Goal: Task Accomplishment & Management: Complete application form

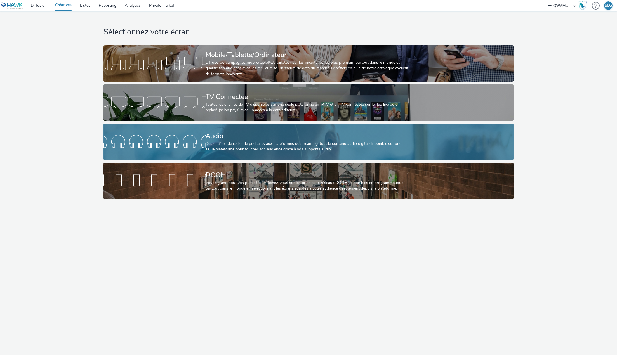
click at [219, 137] on div "Audio" at bounding box center [307, 136] width 204 height 10
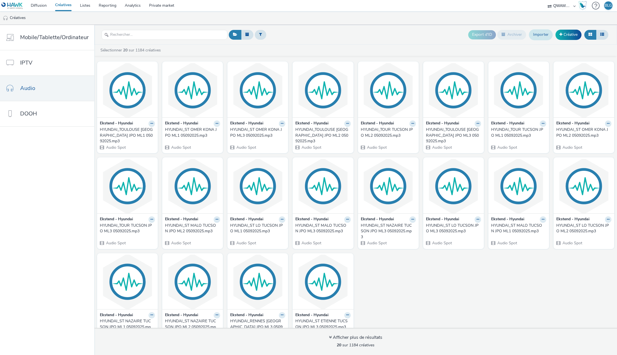
click at [538, 36] on link "Importer" at bounding box center [541, 34] width 24 height 11
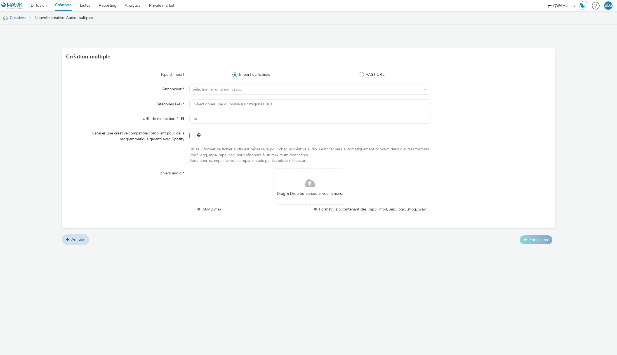
click at [137, 267] on div "Création multiple Type d'import Import de fichiers VAST URL Annonceur * Sélecti…" at bounding box center [308, 190] width 617 height 330
click at [226, 91] on div at bounding box center [304, 89] width 224 height 7
type input "hyu"
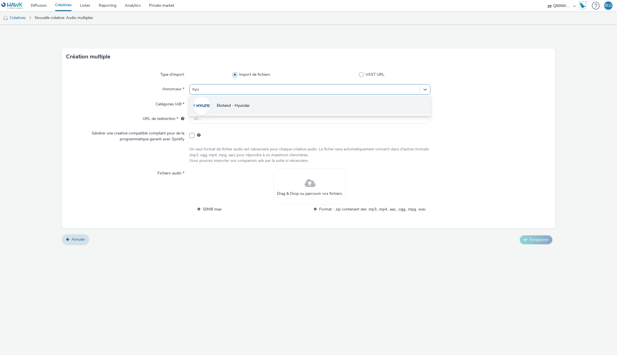
click at [226, 100] on li "Ekstend - Hyundai" at bounding box center [309, 105] width 241 height 19
type input "[URL][DOMAIN_NAME]"
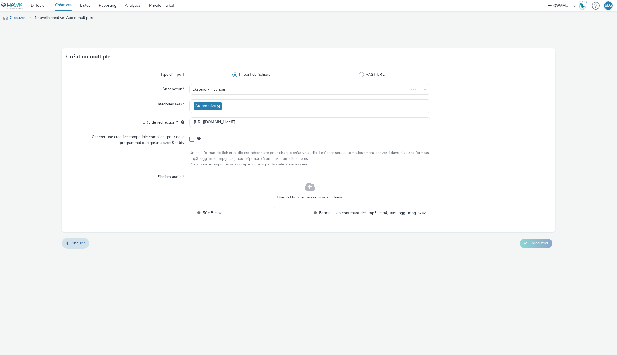
click at [303, 189] on div "Drag & Drop ou parcourir vos fichiers." at bounding box center [309, 190] width 73 height 36
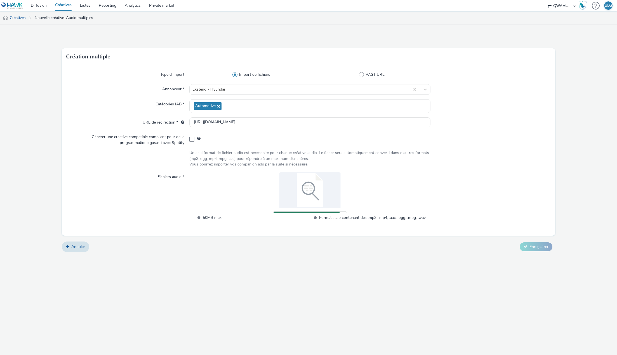
click at [142, 261] on div "Création multiple Type d'import Import de fichiers VAST URL Annonceur * Ekstend…" at bounding box center [308, 190] width 617 height 330
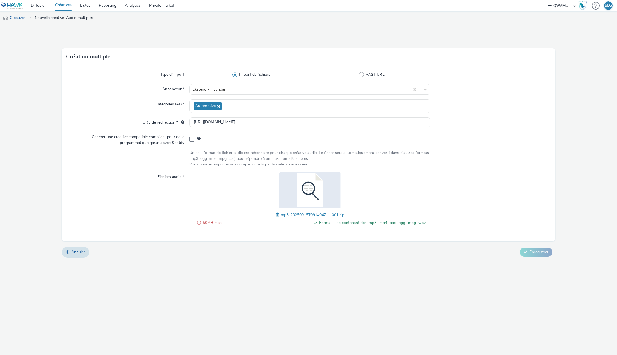
click at [276, 213] on span at bounding box center [278, 215] width 5 height 6
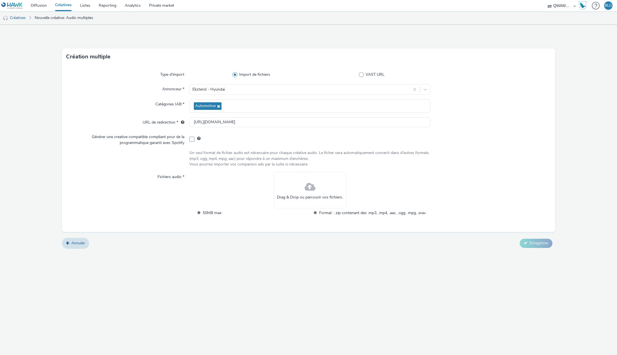
click at [133, 276] on div "Création multiple Type d'import Import de fichiers VAST URL Annonceur * Ekstend…" at bounding box center [308, 190] width 617 height 330
click at [269, 177] on div "Drag & Drop ou parcourir vos fichiers. 50MB max Format : .zip contenant des .mp…" at bounding box center [309, 197] width 241 height 51
click at [312, 188] on span at bounding box center [309, 187] width 11 height 15
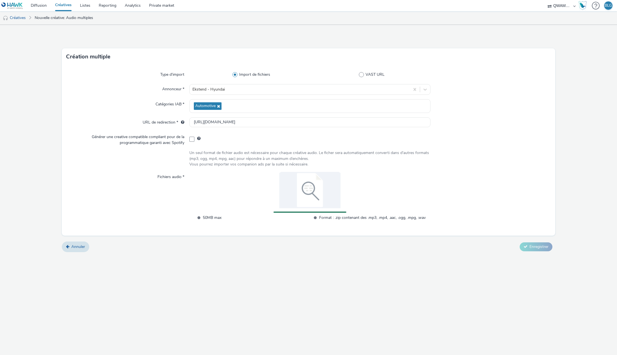
click at [173, 279] on div "Création multiple Type d'import Import de fichiers VAST URL Annonceur * Ekstend…" at bounding box center [308, 190] width 617 height 330
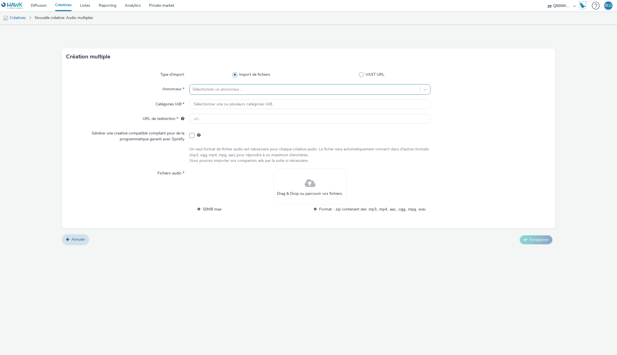
click at [243, 93] on div "Sélectionner un annonceur..." at bounding box center [304, 89] width 230 height 9
type input "[PERSON_NAME]"
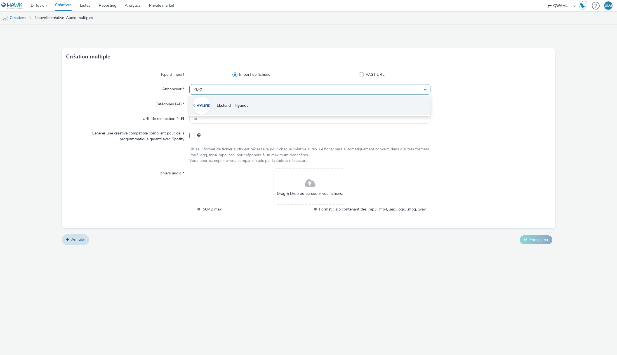
click at [238, 104] on span "Ekstend - Hyundai" at bounding box center [233, 106] width 32 height 6
type input "[URL][DOMAIN_NAME]"
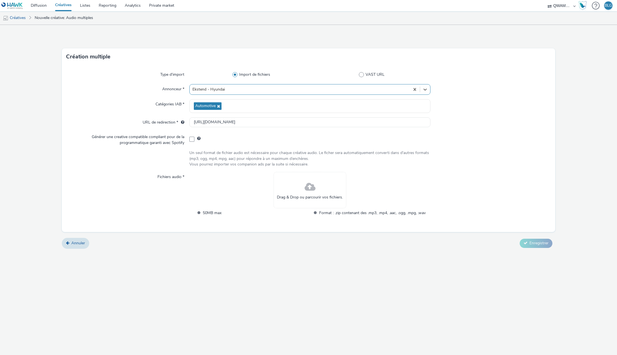
click at [304, 186] on div "Drag & Drop ou parcourir vos fichiers." at bounding box center [309, 190] width 73 height 36
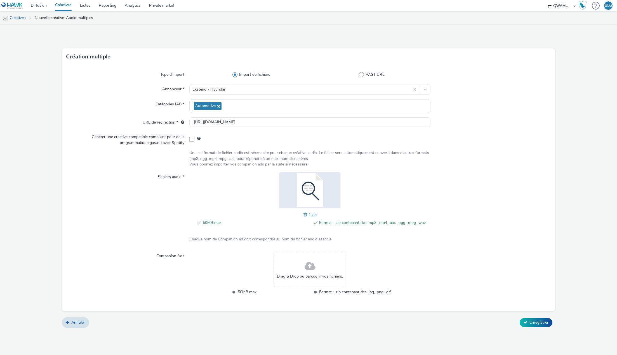
click at [442, 34] on form "Création multiple Type d'import Import de fichiers VAST URL Annonceur * Ekstend…" at bounding box center [308, 178] width 617 height 307
click at [535, 320] on span "Enregistrer" at bounding box center [538, 322] width 19 height 5
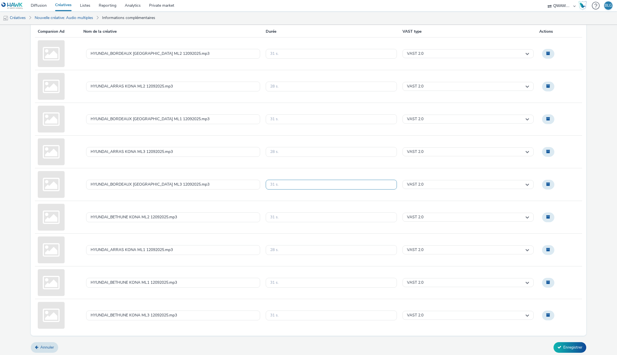
scroll to position [50, 0]
click at [564, 347] on button "Enregistrer" at bounding box center [569, 347] width 33 height 11
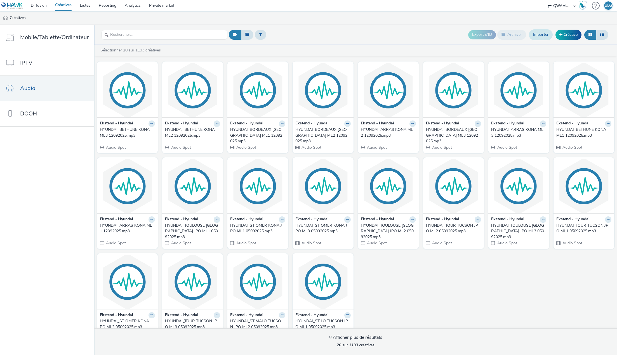
click at [543, 33] on link "Importer" at bounding box center [541, 34] width 24 height 11
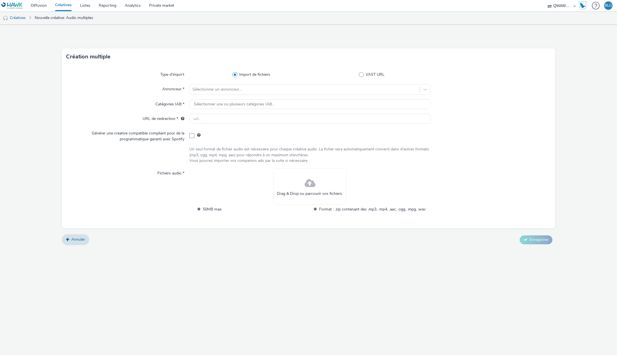
click at [304, 189] on div "Drag & Drop ou parcourir vos fichiers." at bounding box center [309, 186] width 73 height 36
click at [237, 88] on div at bounding box center [304, 89] width 224 height 7
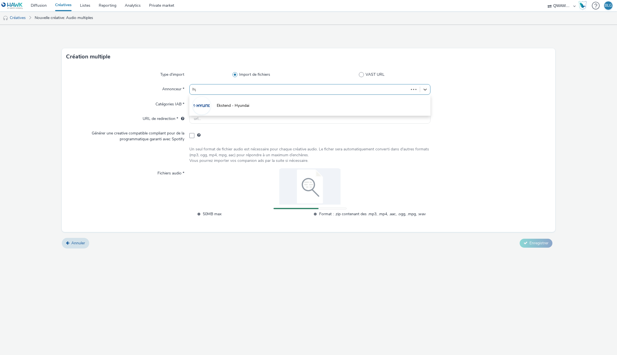
type input "hyu"
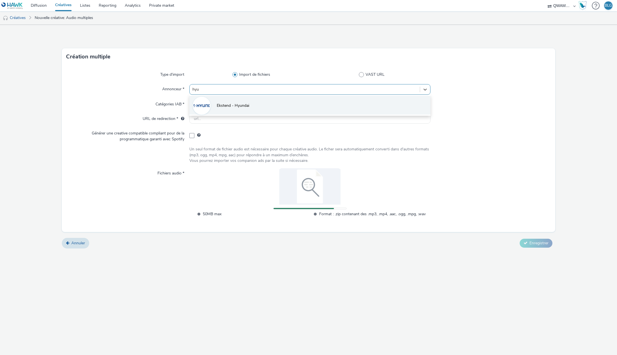
click at [221, 102] on li "Ekstend - Hyundai" at bounding box center [309, 105] width 241 height 19
type input "[URL][DOMAIN_NAME]"
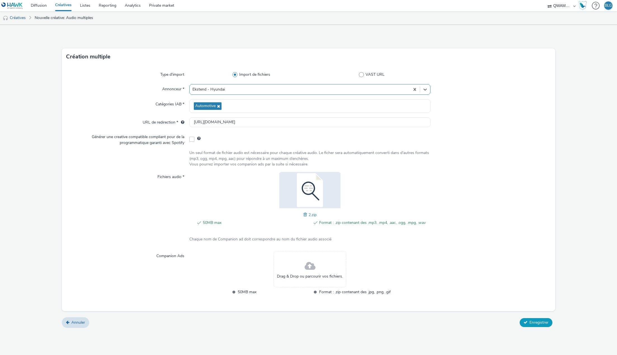
click at [539, 321] on span "Enregistrer" at bounding box center [538, 322] width 19 height 5
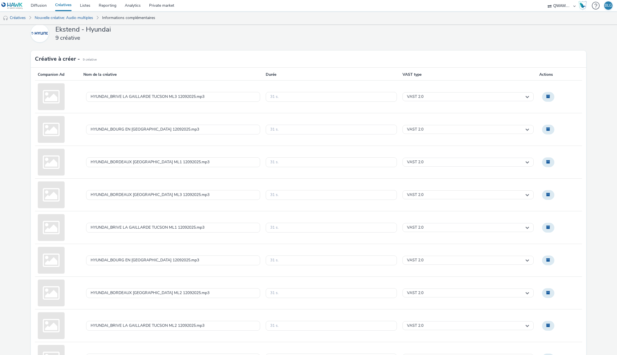
scroll to position [50, 0]
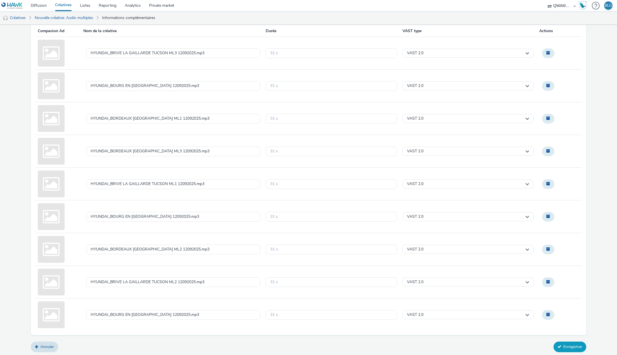
click at [562, 343] on button "Enregistrer" at bounding box center [569, 347] width 33 height 11
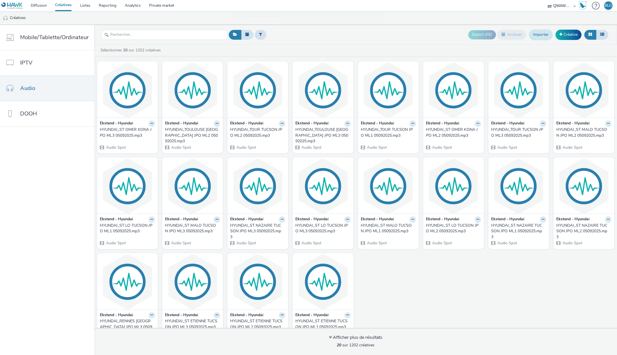
click at [541, 37] on link "Importer" at bounding box center [541, 34] width 24 height 11
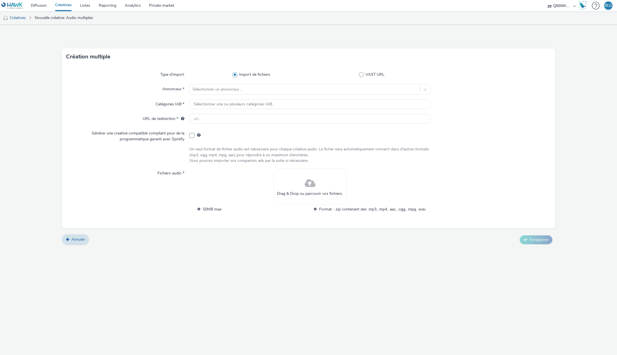
click at [299, 181] on div "Drag & Drop ou parcourir vos fichiers." at bounding box center [309, 186] width 73 height 36
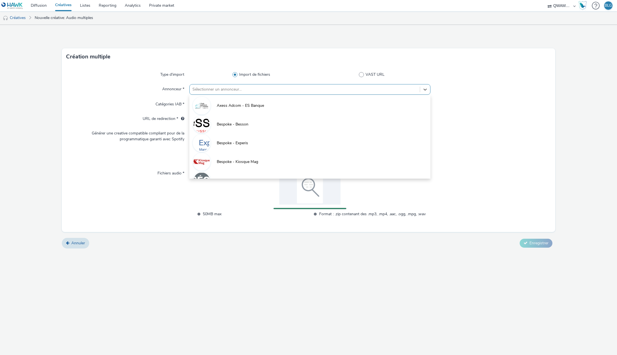
click at [219, 87] on div at bounding box center [304, 89] width 224 height 7
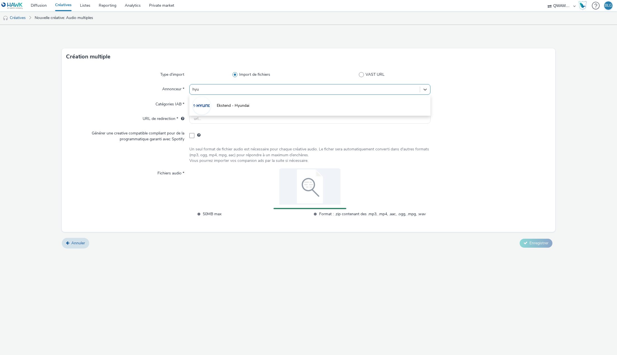
type input "[PERSON_NAME]"
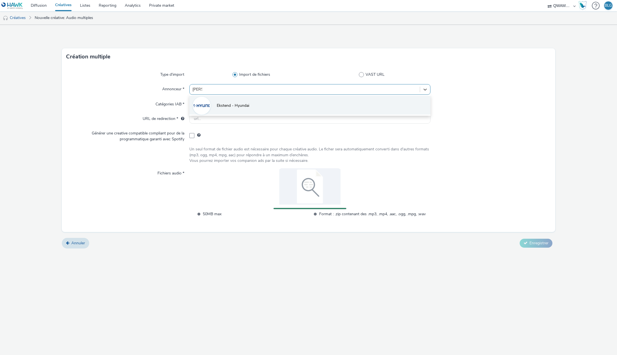
click at [223, 102] on li "Ekstend - Hyundai" at bounding box center [309, 105] width 241 height 19
type input "[URL][DOMAIN_NAME]"
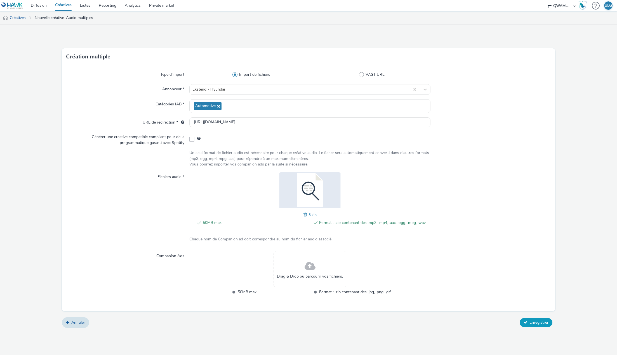
click at [532, 322] on span "Enregistrer" at bounding box center [538, 322] width 19 height 5
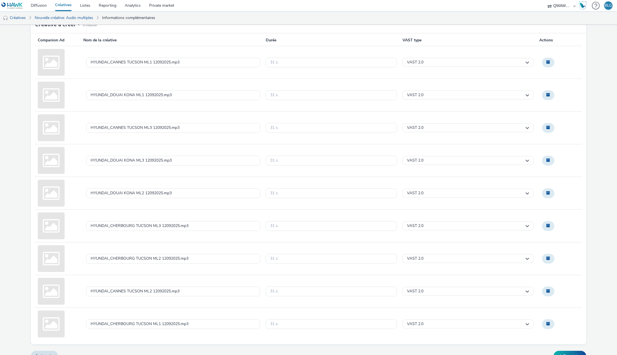
scroll to position [50, 0]
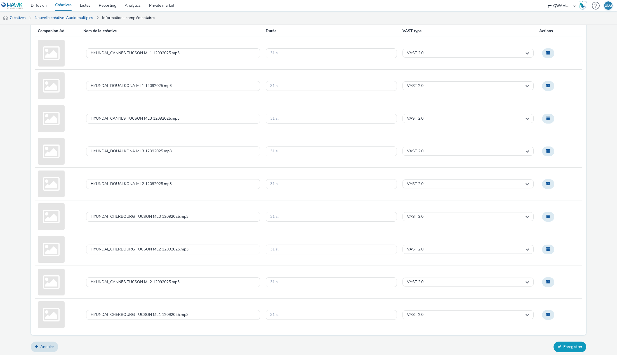
click at [560, 345] on button "Enregistrer" at bounding box center [569, 347] width 33 height 11
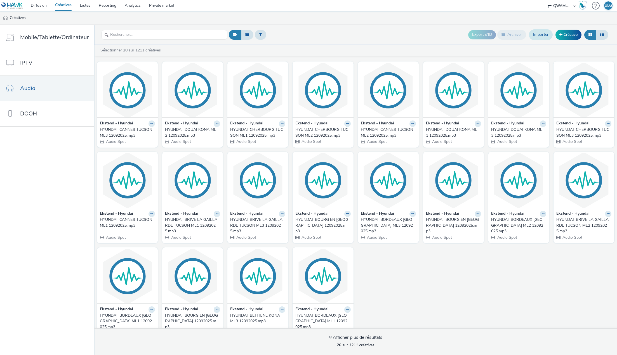
click at [542, 35] on link "Importer" at bounding box center [541, 34] width 24 height 11
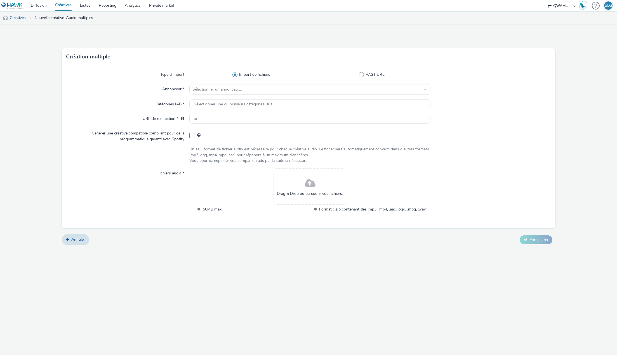
click at [296, 175] on div "Drag & Drop ou parcourir vos fichiers." at bounding box center [309, 186] width 73 height 36
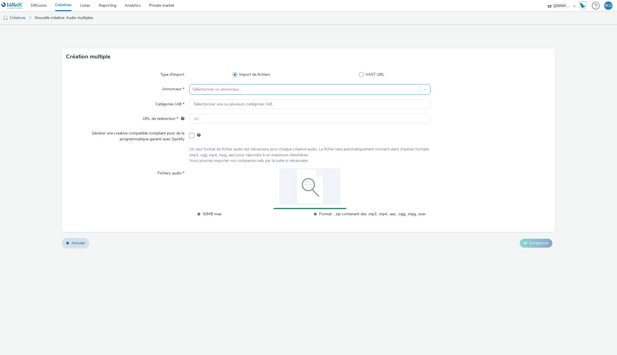
click at [207, 89] on div at bounding box center [304, 89] width 224 height 7
type input "[PERSON_NAME]"
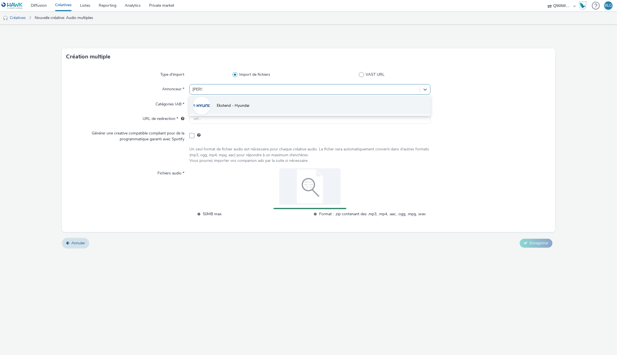
click at [219, 108] on span "Ekstend - Hyundai" at bounding box center [233, 106] width 32 height 6
type input "[URL][DOMAIN_NAME]"
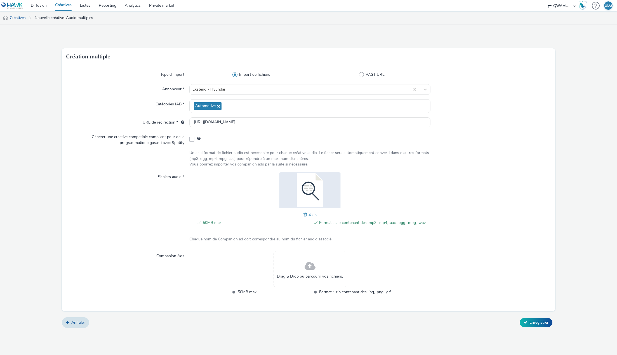
click at [483, 263] on div at bounding box center [490, 276] width 120 height 51
click at [540, 322] on span "Enregistrer" at bounding box center [538, 322] width 19 height 5
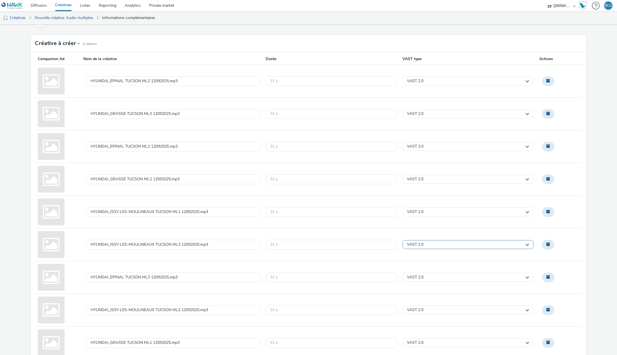
scroll to position [50, 0]
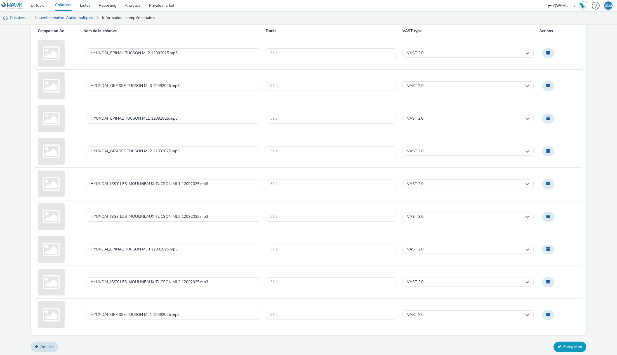
click at [564, 350] on button "Enregistrer" at bounding box center [569, 347] width 33 height 11
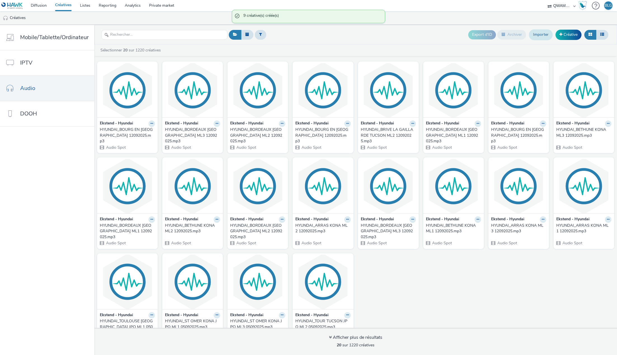
click at [545, 38] on link "Importer" at bounding box center [541, 34] width 24 height 11
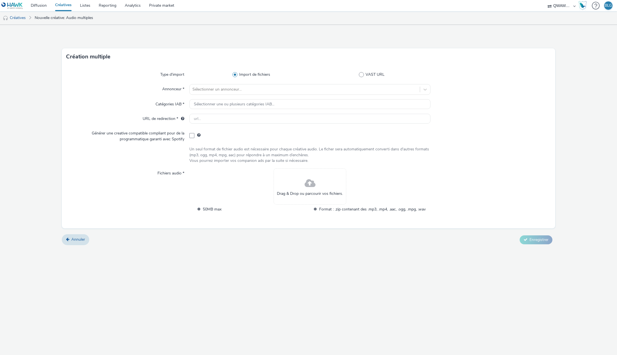
click at [292, 185] on div "Drag & Drop ou parcourir vos fichiers." at bounding box center [309, 186] width 73 height 36
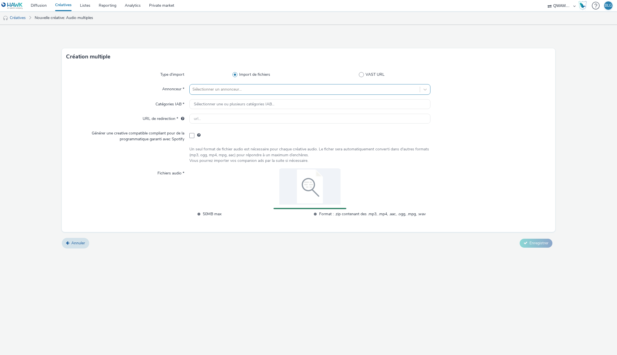
click at [205, 86] on div "Sélectionner un annonceur..." at bounding box center [304, 89] width 230 height 9
type input "[PERSON_NAME]"
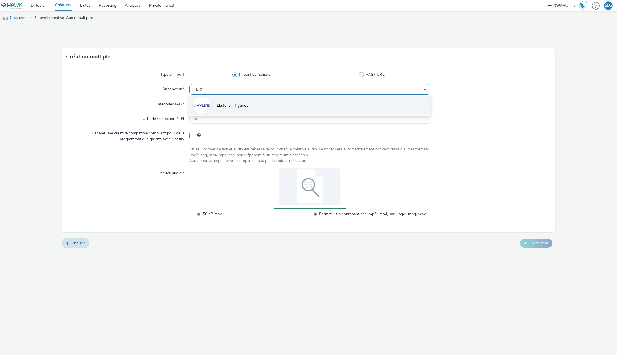
click at [214, 110] on li "Ekstend - Hyundai" at bounding box center [309, 105] width 241 height 19
type input "[URL][DOMAIN_NAME]"
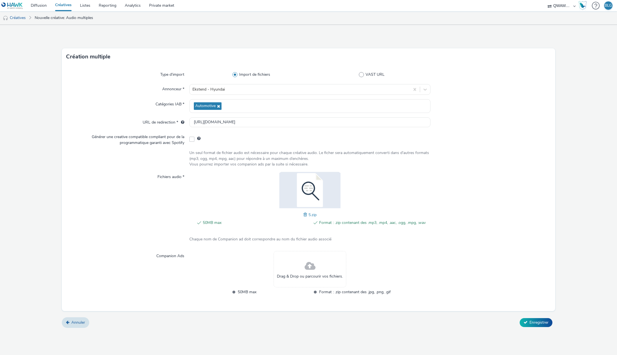
click at [433, 325] on div "Annuler Enregistrer" at bounding box center [308, 323] width 493 height 10
click at [525, 322] on icon at bounding box center [525, 322] width 4 height 4
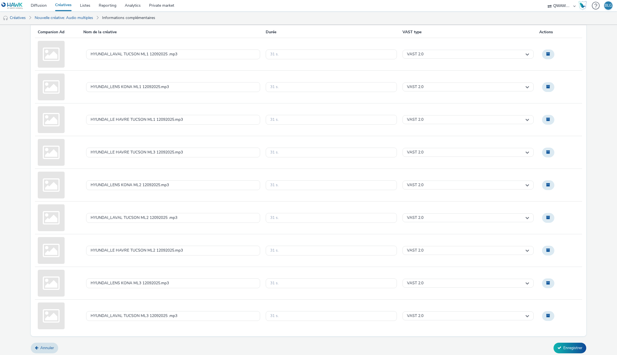
scroll to position [50, 0]
click at [559, 348] on button "Enregistrer" at bounding box center [569, 347] width 33 height 11
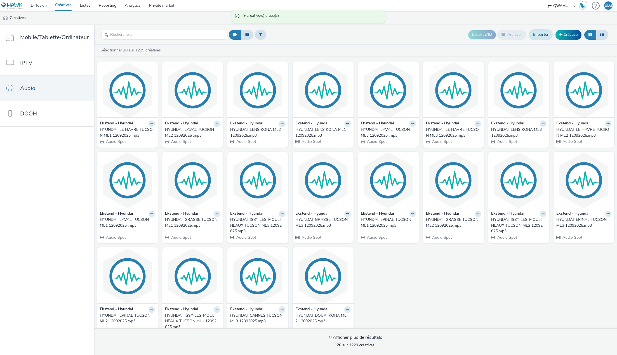
click at [549, 33] on link "Importer" at bounding box center [541, 34] width 24 height 11
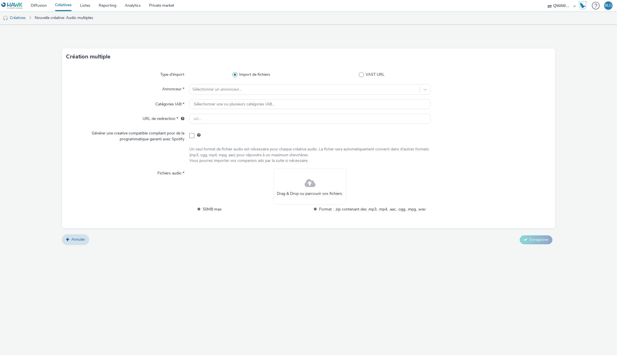
click at [305, 189] on span at bounding box center [309, 183] width 11 height 15
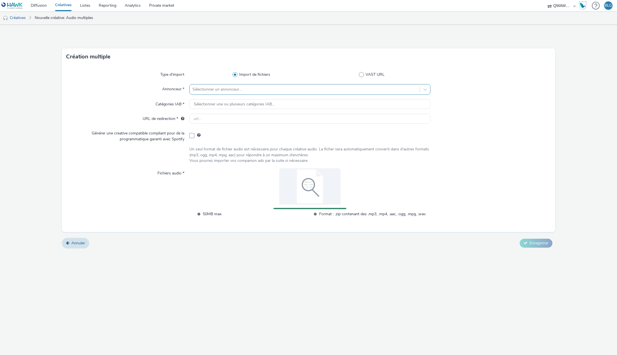
click at [207, 89] on div at bounding box center [304, 89] width 224 height 7
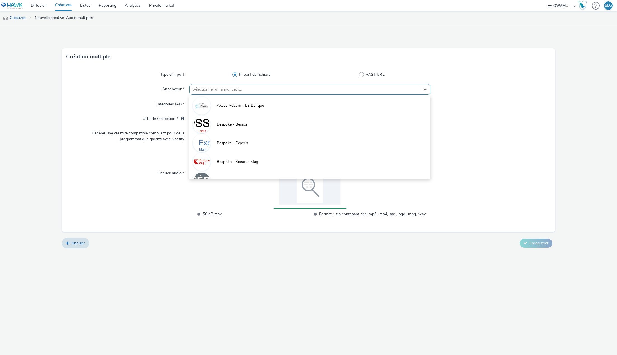
type input "hyu"
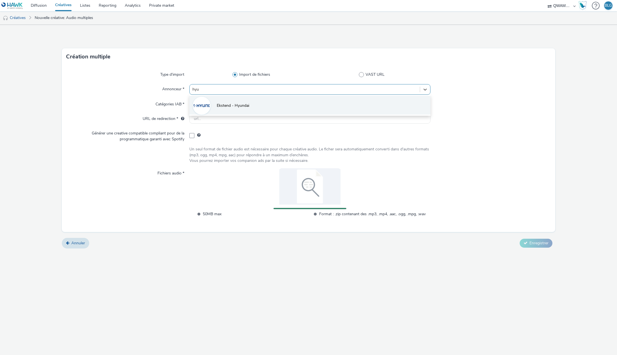
click at [237, 106] on span "Ekstend - Hyundai" at bounding box center [233, 106] width 32 height 6
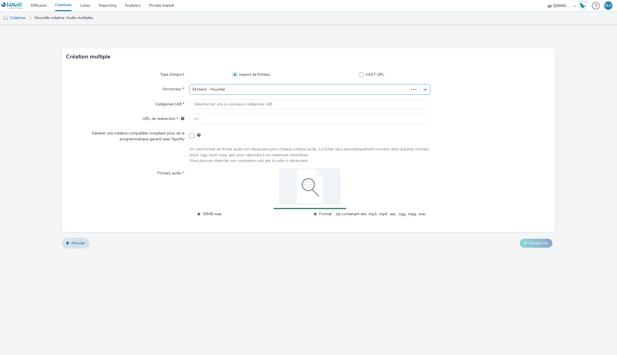
type input "[URL][DOMAIN_NAME]"
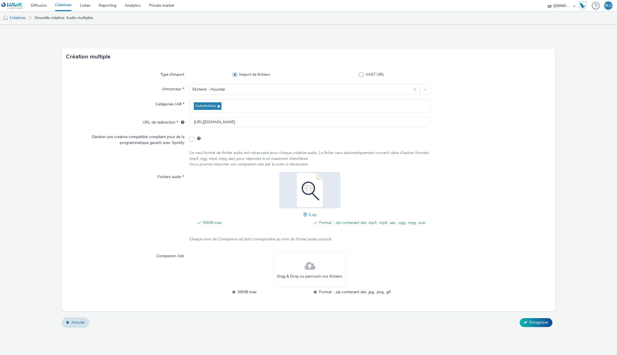
drag, startPoint x: 482, startPoint y: 320, endPoint x: 493, endPoint y: 317, distance: 10.8
click at [482, 320] on div "Annuler Enregistrer" at bounding box center [308, 323] width 493 height 10
click at [528, 321] on button "Enregistrer" at bounding box center [535, 322] width 33 height 9
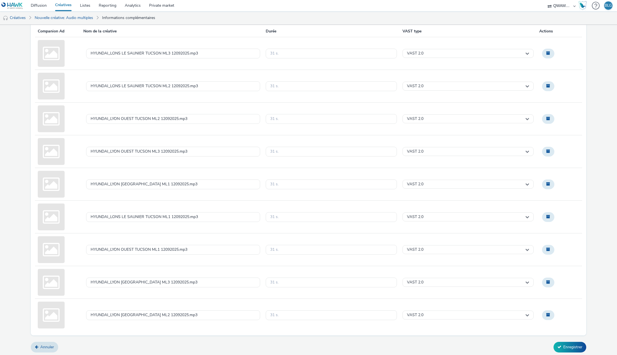
scroll to position [50, 0]
click at [577, 347] on button "Enregistrer" at bounding box center [569, 347] width 33 height 11
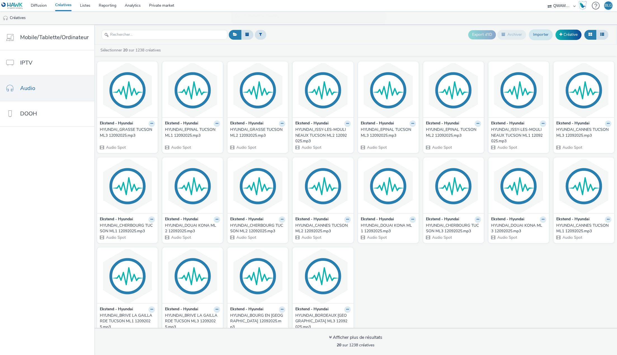
click at [536, 37] on link "Importer" at bounding box center [541, 34] width 24 height 11
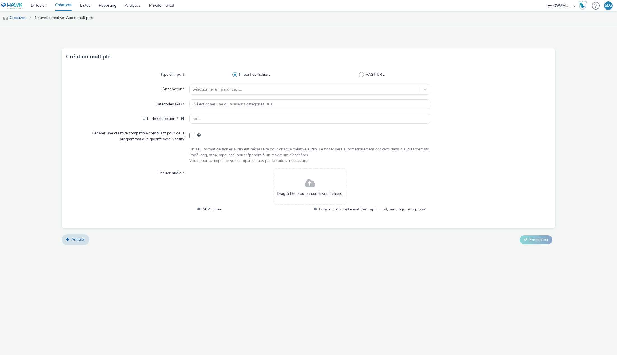
click at [318, 186] on div "Drag & Drop ou parcourir vos fichiers." at bounding box center [309, 186] width 73 height 36
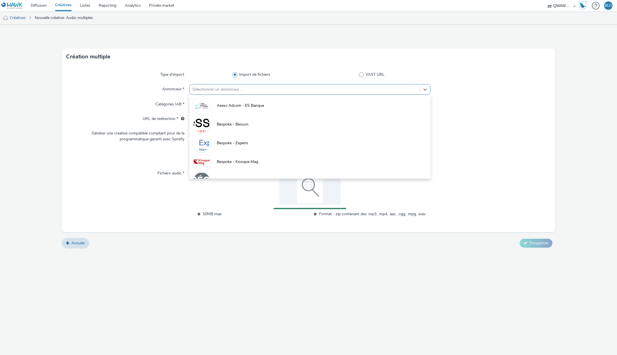
click at [219, 90] on div at bounding box center [304, 89] width 224 height 7
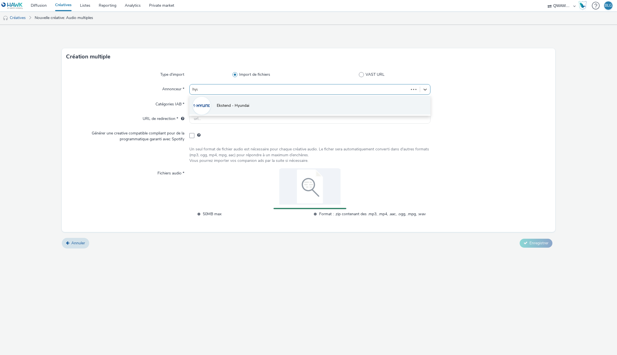
type input "[PERSON_NAME]"
click at [233, 107] on span "Ekstend - Hyundai" at bounding box center [233, 106] width 32 height 6
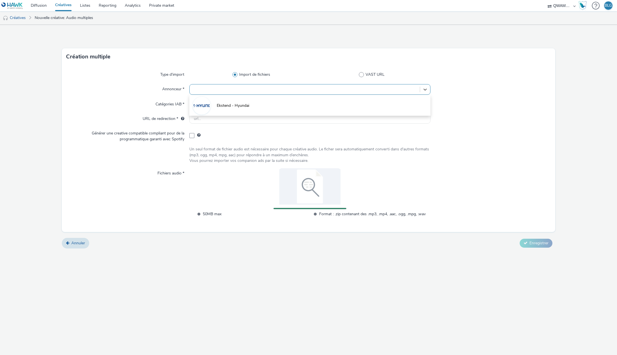
type input "[URL][DOMAIN_NAME]"
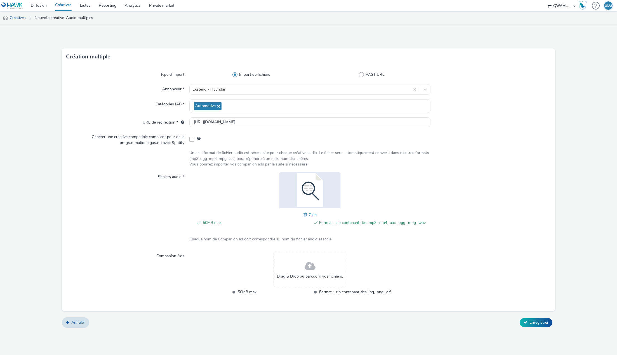
click at [441, 321] on div "Annuler Enregistrer" at bounding box center [308, 323] width 493 height 10
click at [528, 319] on button "Enregistrer" at bounding box center [535, 322] width 33 height 9
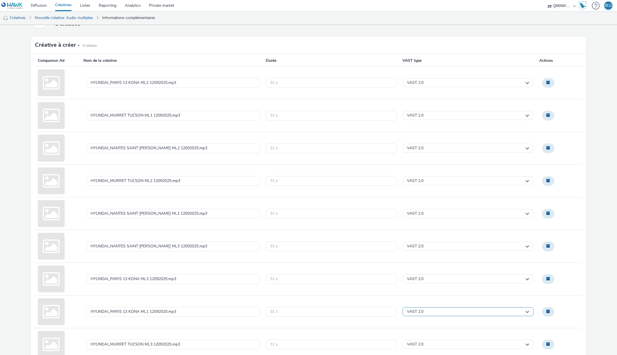
scroll to position [50, 0]
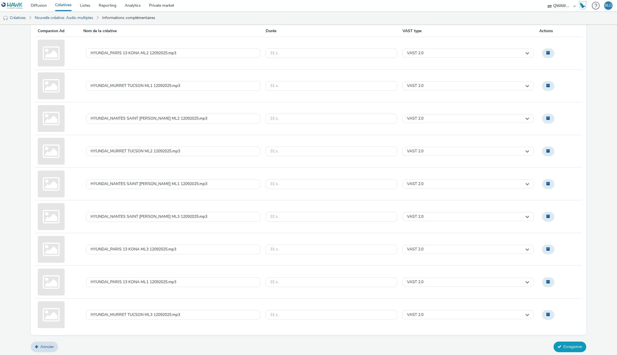
click at [561, 347] on button "Enregistrer" at bounding box center [569, 347] width 33 height 11
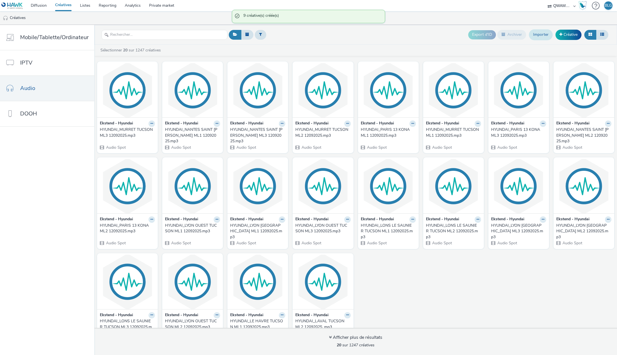
click at [534, 35] on link "Importer" at bounding box center [541, 34] width 24 height 11
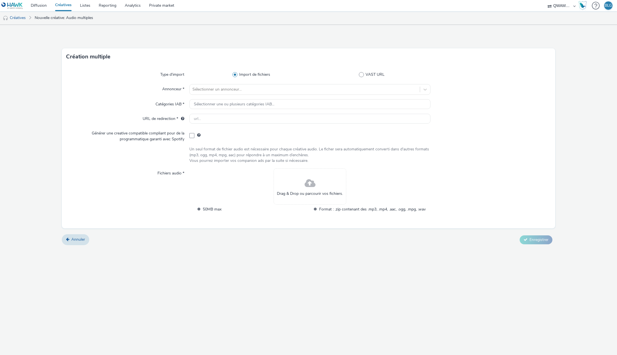
click at [299, 195] on span "Drag & Drop ou parcourir vos fichiers." at bounding box center [310, 194] width 66 height 6
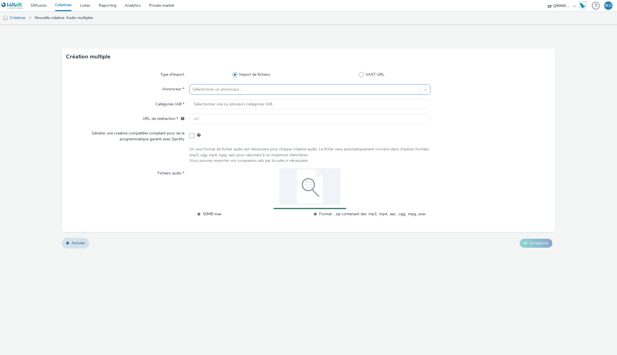
click at [223, 87] on div at bounding box center [304, 89] width 224 height 7
type input "hyu"
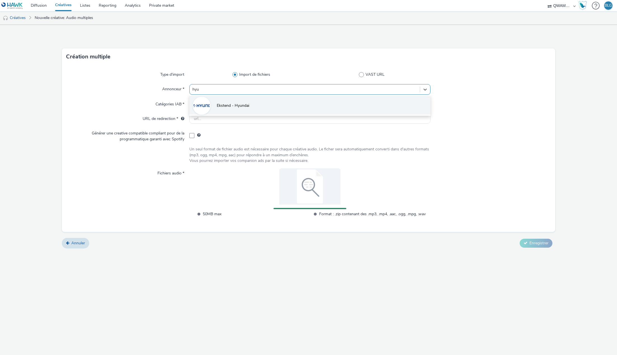
click at [223, 101] on li "Ekstend - Hyundai" at bounding box center [309, 105] width 241 height 19
type input "[URL][DOMAIN_NAME]"
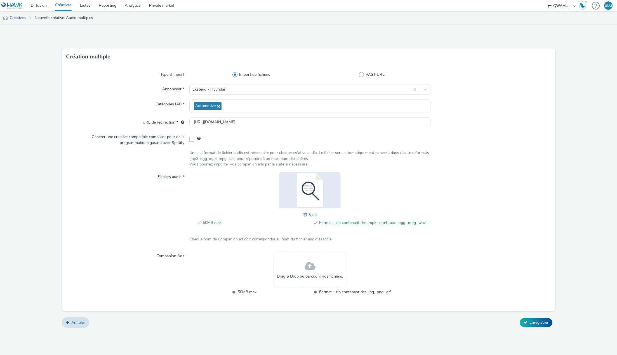
click at [456, 323] on div "Annuler Enregistrer" at bounding box center [308, 323] width 493 height 10
click at [540, 323] on span "Enregistrer" at bounding box center [538, 322] width 19 height 5
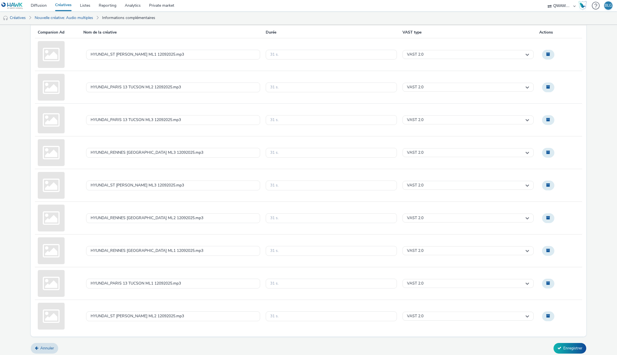
scroll to position [50, 0]
click at [571, 343] on button "Enregistrer" at bounding box center [569, 347] width 33 height 11
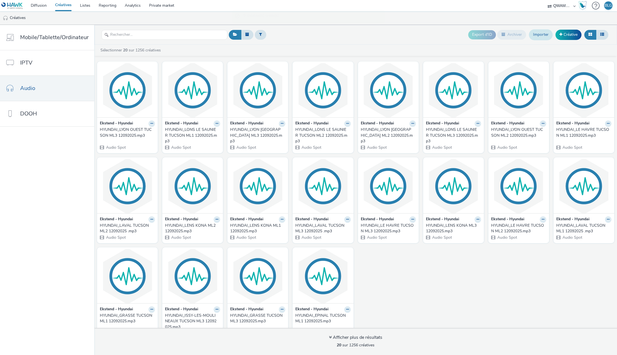
click at [540, 39] on link "Importer" at bounding box center [541, 34] width 24 height 11
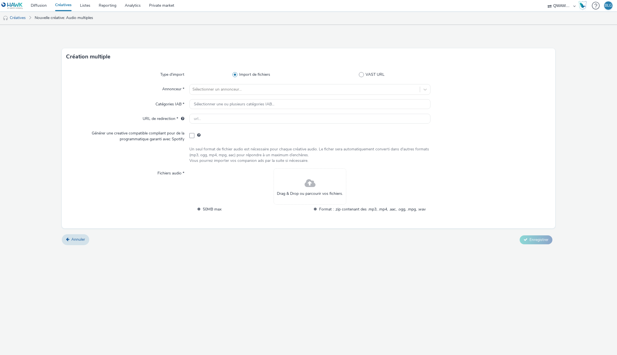
click at [293, 186] on div "Drag & Drop ou parcourir vos fichiers." at bounding box center [309, 186] width 73 height 36
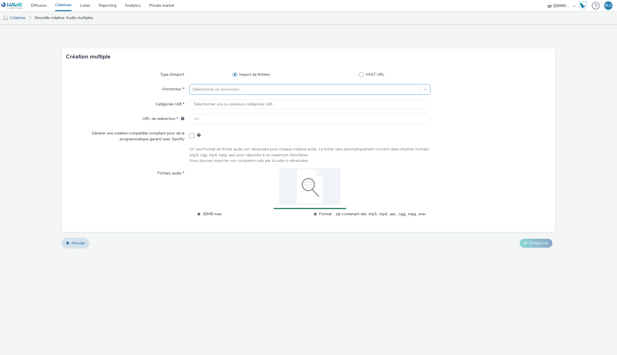
click at [200, 92] on div at bounding box center [304, 89] width 224 height 7
type input "hyu"
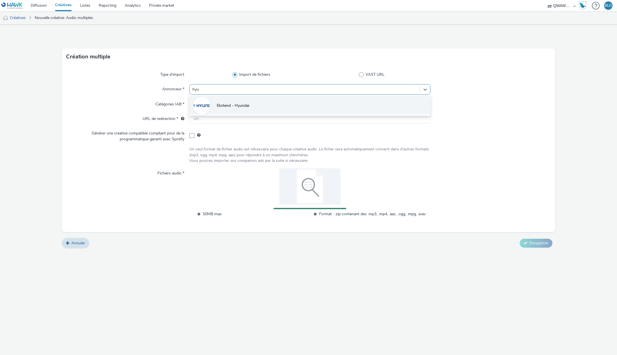
click at [221, 105] on span "Ekstend - Hyundai" at bounding box center [233, 106] width 32 height 6
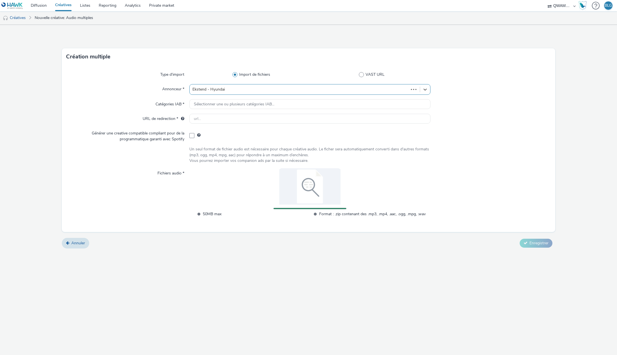
type input "[URL][DOMAIN_NAME]"
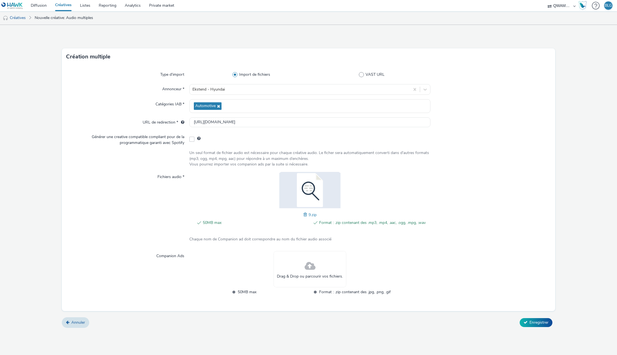
click at [410, 271] on div "Drag & Drop ou parcourir vos fichiers. 50MB max Format : .zip contenant des .jp…" at bounding box center [309, 276] width 241 height 51
click at [534, 325] on span "Enregistrer" at bounding box center [538, 322] width 19 height 5
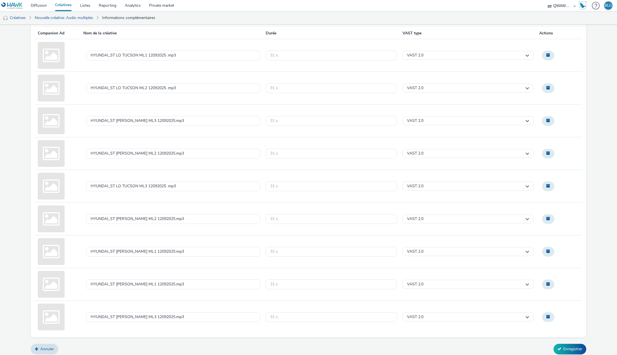
scroll to position [50, 0]
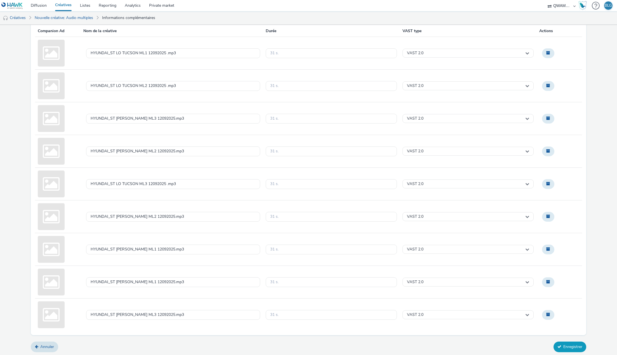
click at [562, 343] on button "Enregistrer" at bounding box center [569, 347] width 33 height 11
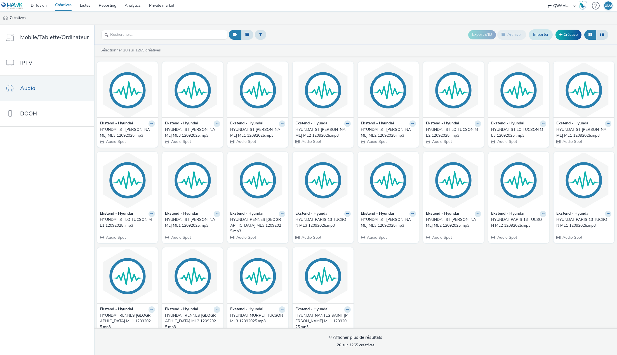
click at [545, 34] on link "Importer" at bounding box center [541, 34] width 24 height 11
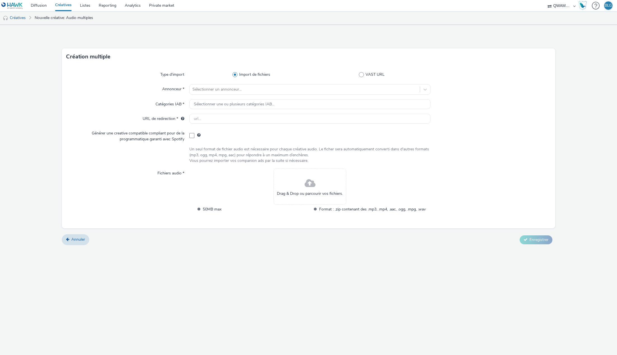
click at [294, 176] on div "Drag & Drop ou parcourir vos fichiers." at bounding box center [309, 186] width 73 height 36
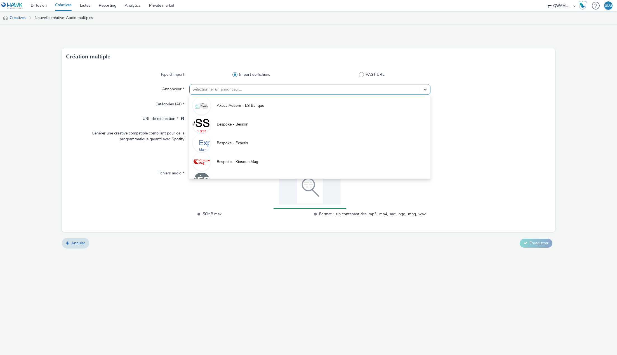
click at [222, 90] on div at bounding box center [304, 89] width 224 height 7
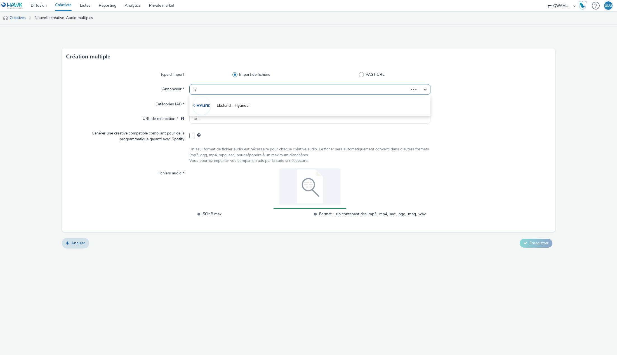
type input "hyu"
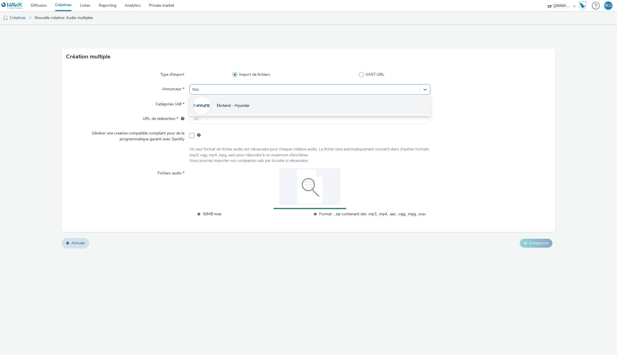
click at [221, 104] on span "Ekstend - Hyundai" at bounding box center [233, 106] width 32 height 6
type input "[URL][DOMAIN_NAME]"
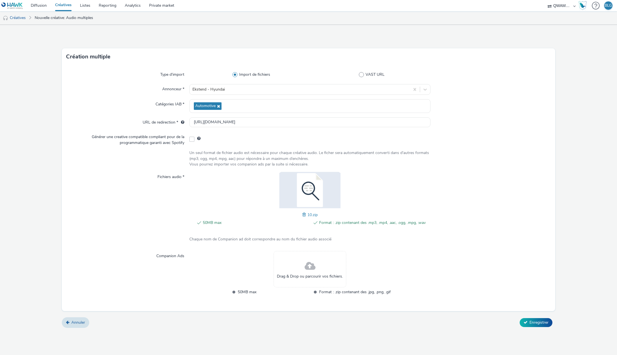
click at [420, 333] on div "Création multiple Type d'import Import de fichiers VAST URL Annonceur * Ekstend…" at bounding box center [308, 190] width 617 height 330
click at [537, 323] on span "Enregistrer" at bounding box center [538, 322] width 19 height 5
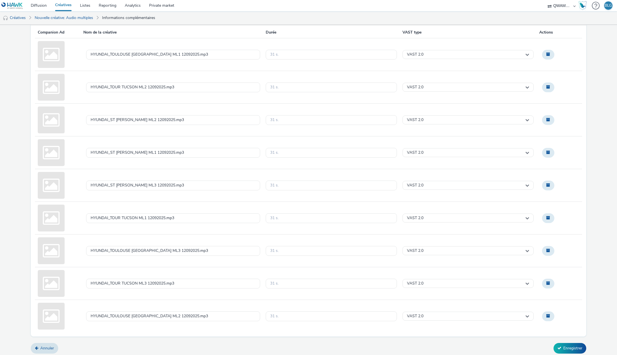
scroll to position [50, 0]
click at [562, 343] on button "Enregistrer" at bounding box center [569, 347] width 33 height 11
